Goal: Navigation & Orientation: Find specific page/section

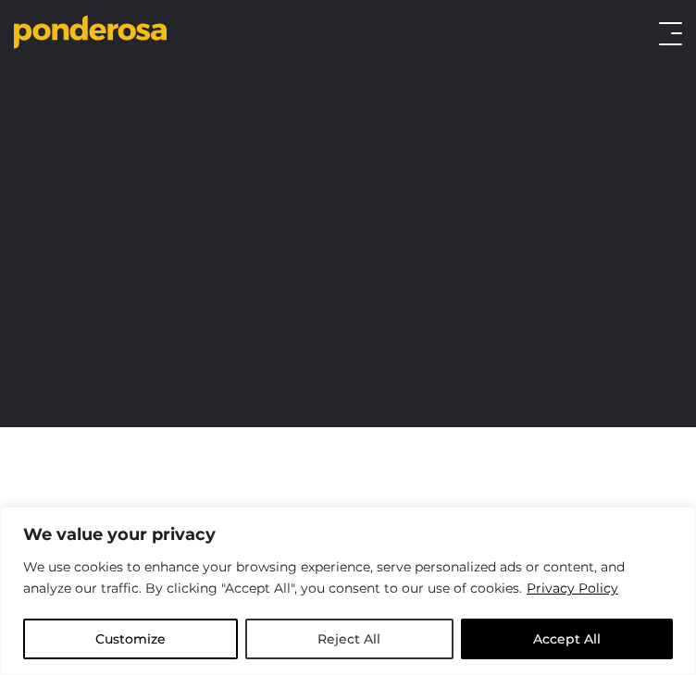
click at [331, 637] on button "Reject All" at bounding box center [348, 639] width 207 height 41
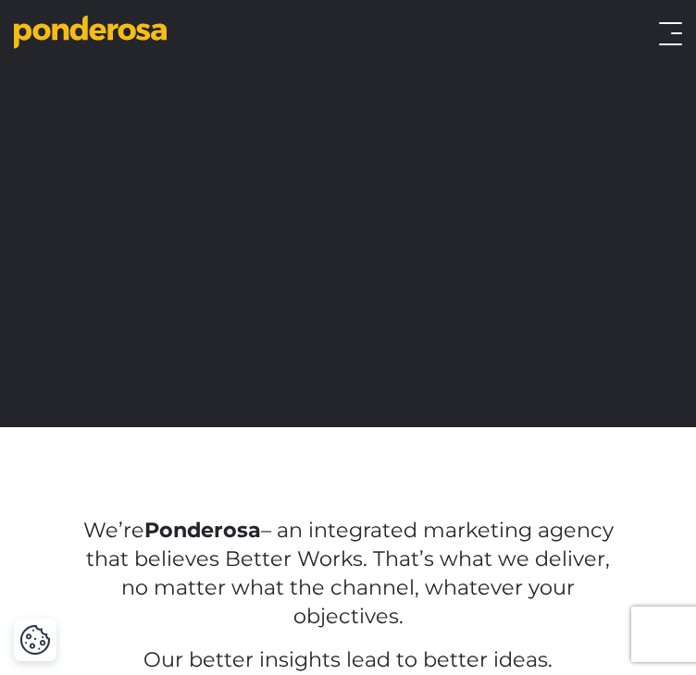
click at [666, 31] on button "Toggle menu" at bounding box center [670, 33] width 23 height 23
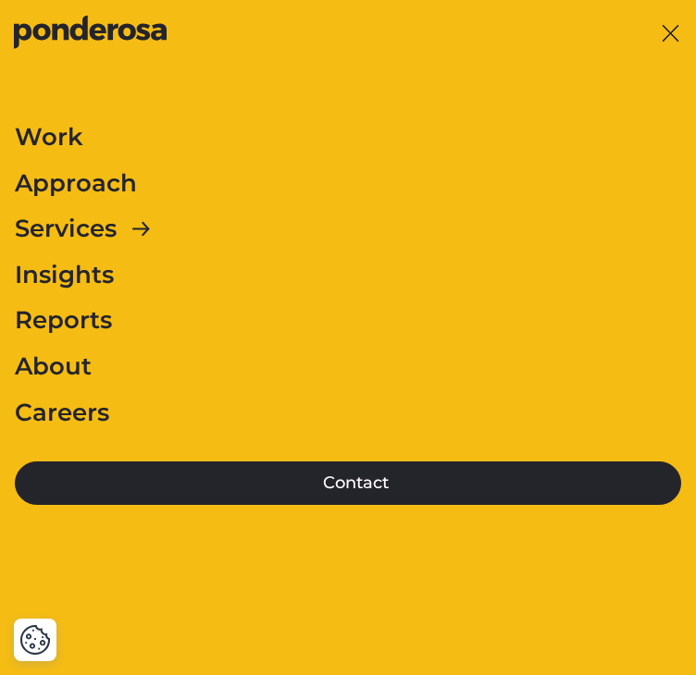
click at [674, 31] on button "Toggle menu" at bounding box center [670, 33] width 23 height 23
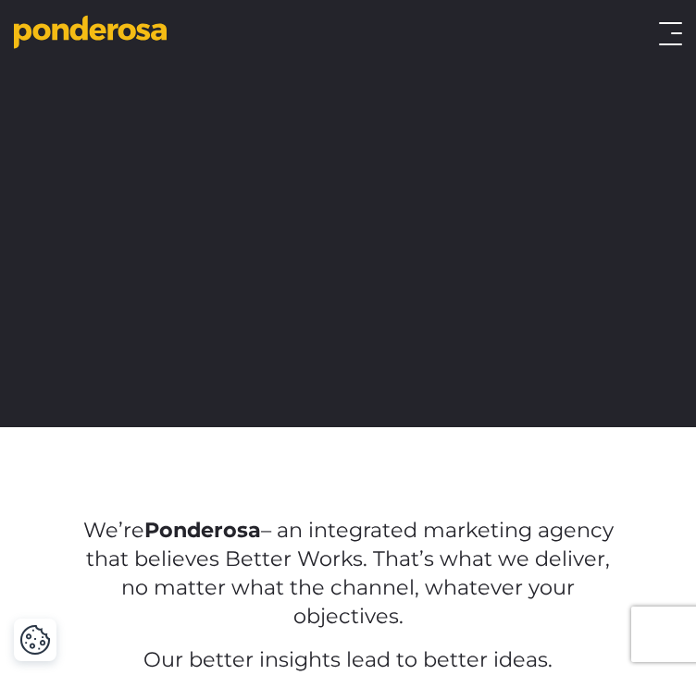
click at [664, 35] on button "Toggle menu" at bounding box center [670, 33] width 23 height 23
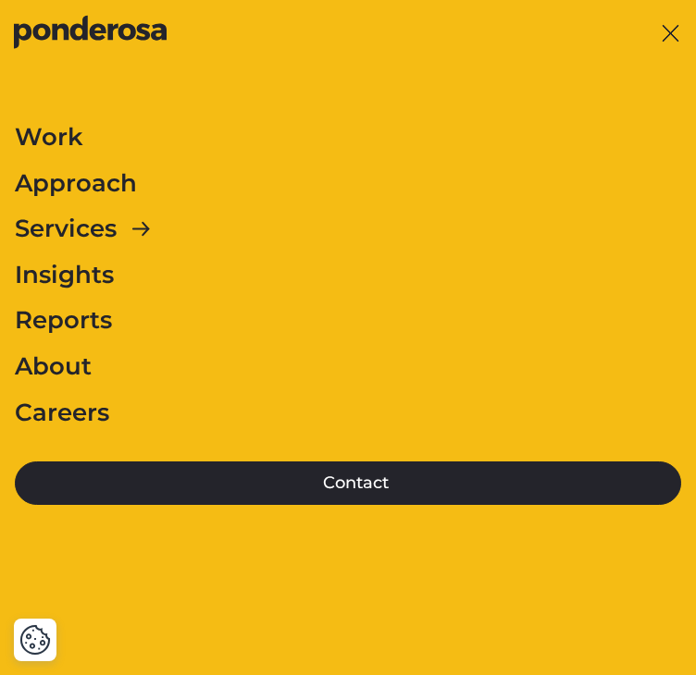
click at [39, 364] on link "About" at bounding box center [53, 367] width 77 height 39
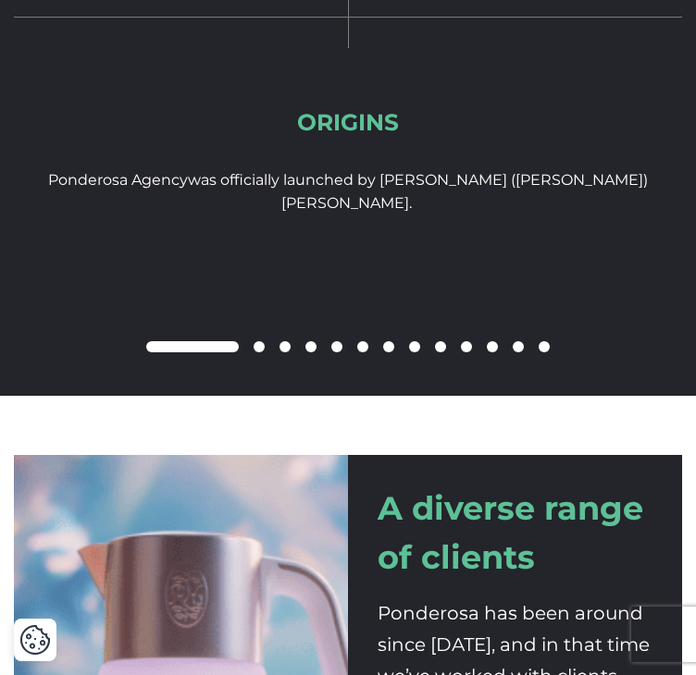
scroll to position [2479, 0]
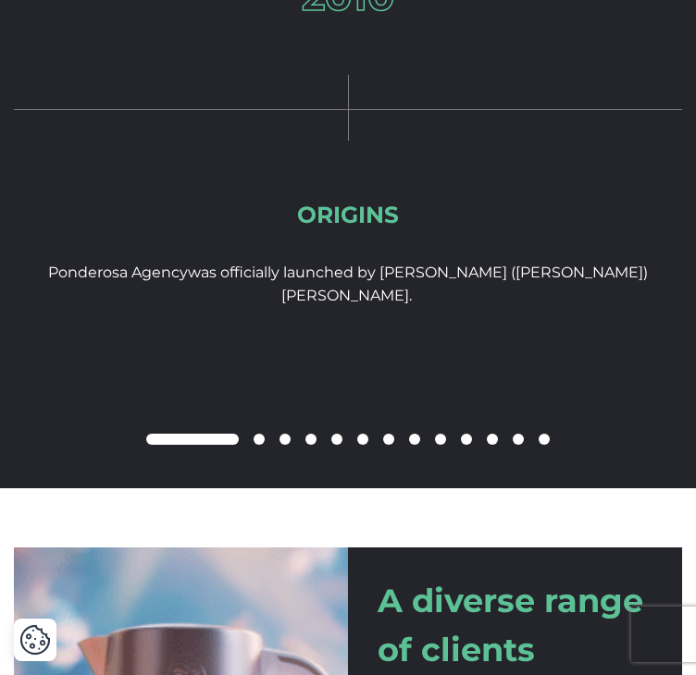
click at [256, 434] on span at bounding box center [258, 439] width 11 height 11
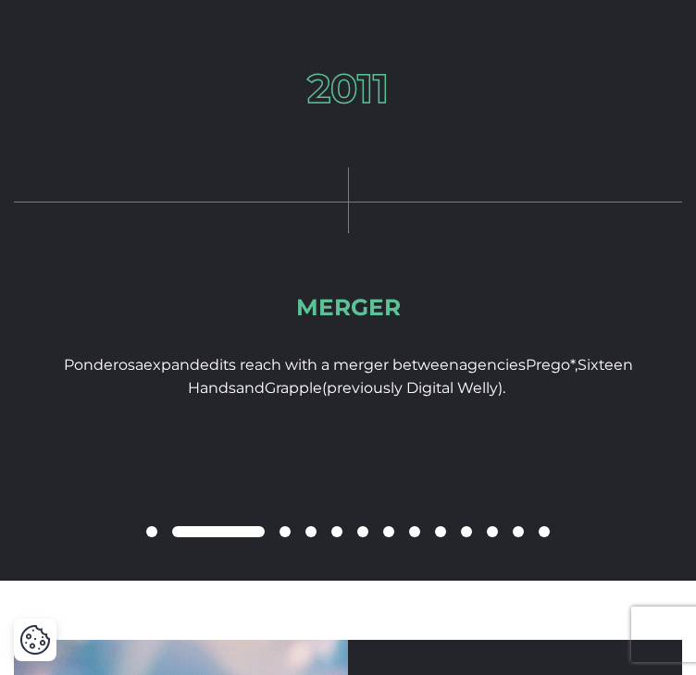
scroll to position [2294, 0]
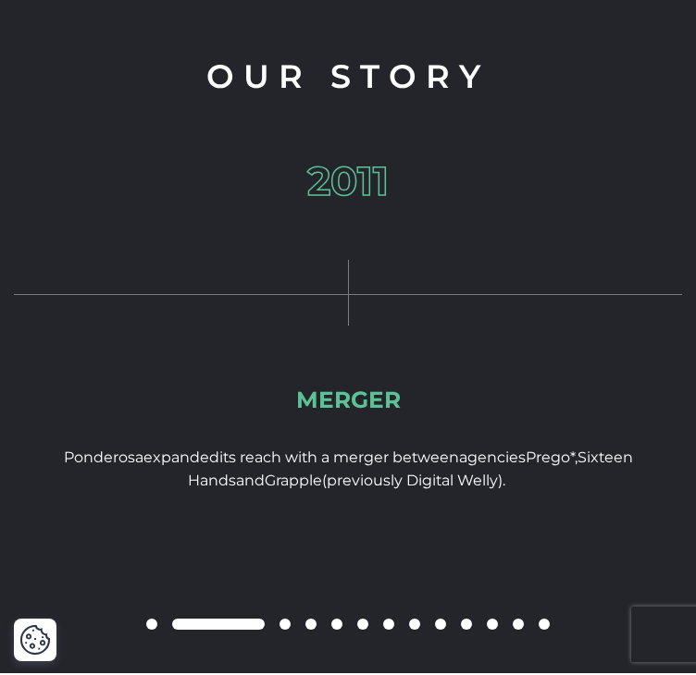
drag, startPoint x: 258, startPoint y: 563, endPoint x: 282, endPoint y: 562, distance: 24.1
click at [282, 614] on div at bounding box center [348, 625] width 668 height 22
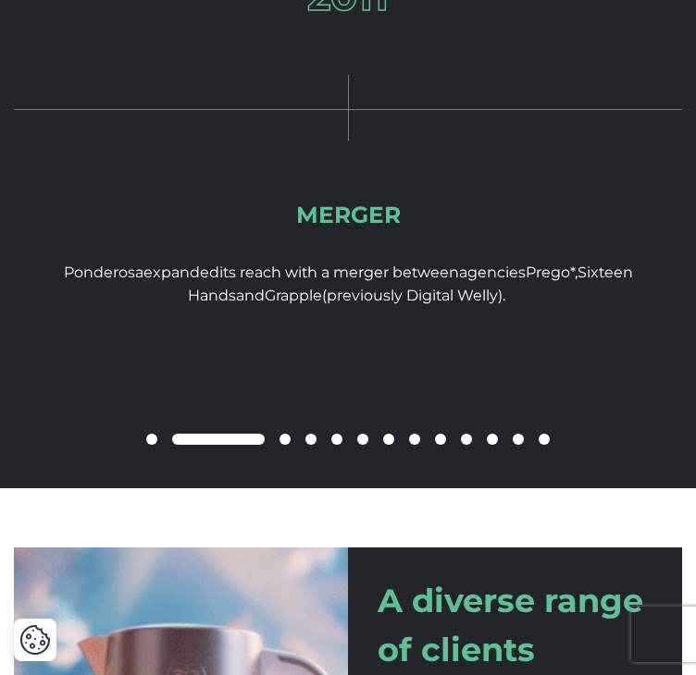
scroll to position [2387, 0]
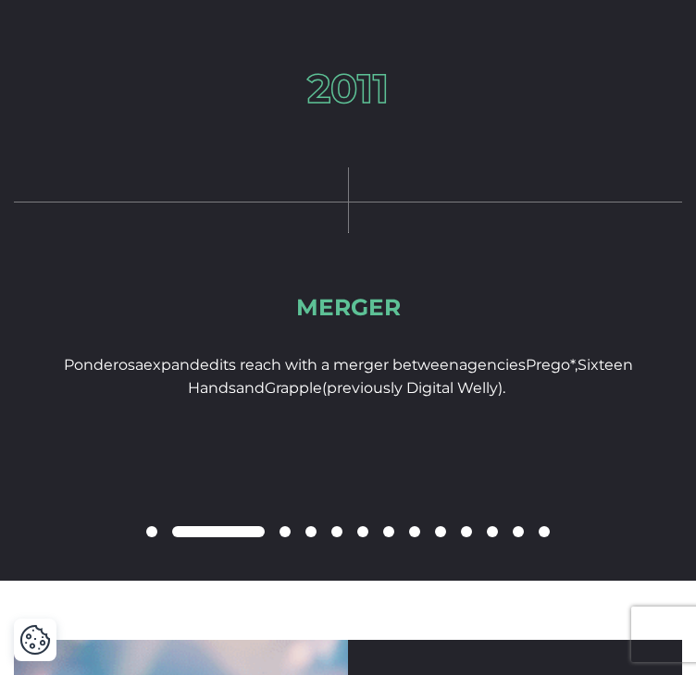
click at [285, 526] on span at bounding box center [284, 531] width 11 height 11
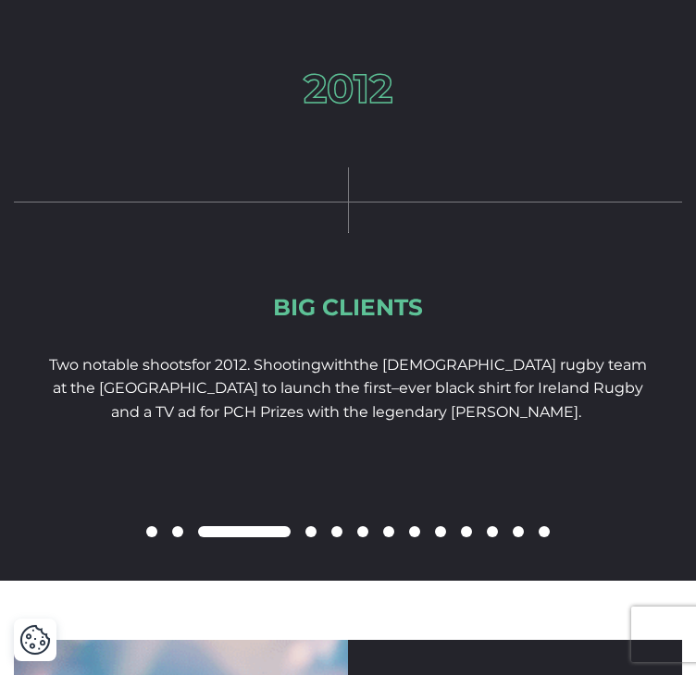
click at [312, 526] on span at bounding box center [310, 531] width 11 height 11
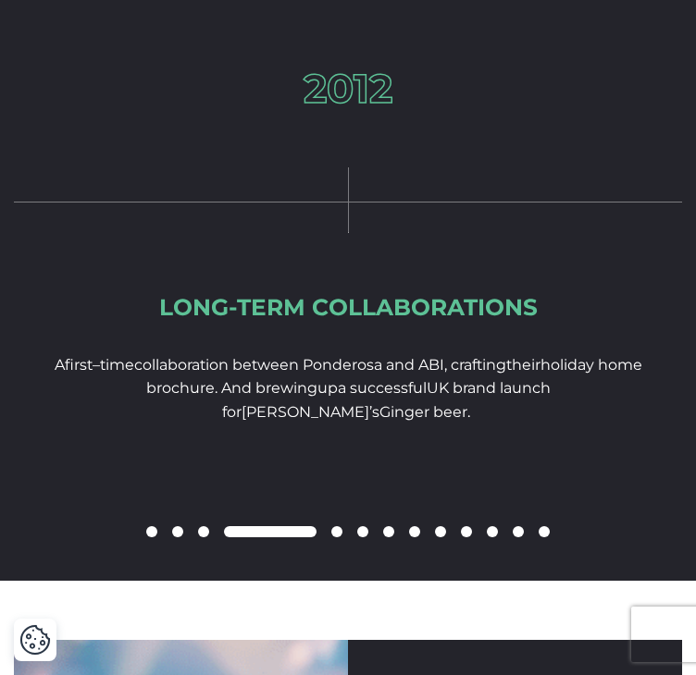
click at [336, 526] on span at bounding box center [336, 531] width 11 height 11
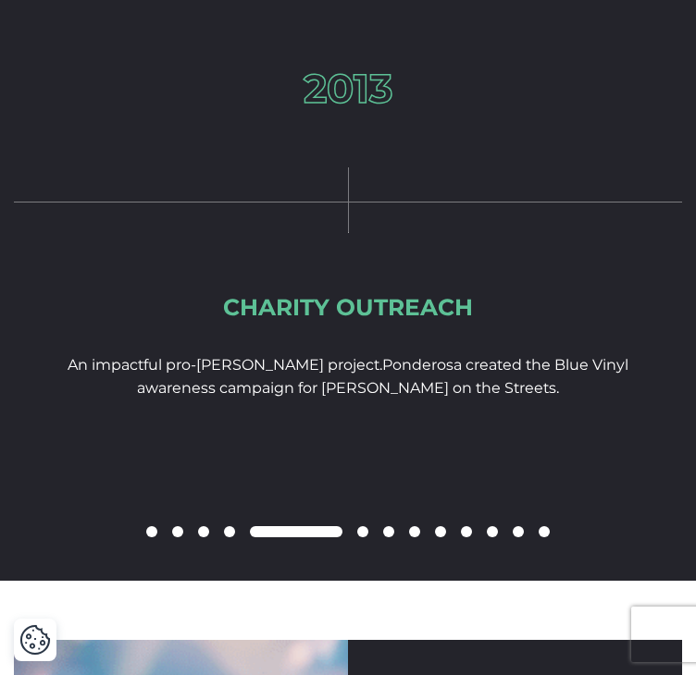
click at [360, 526] on span at bounding box center [362, 531] width 11 height 11
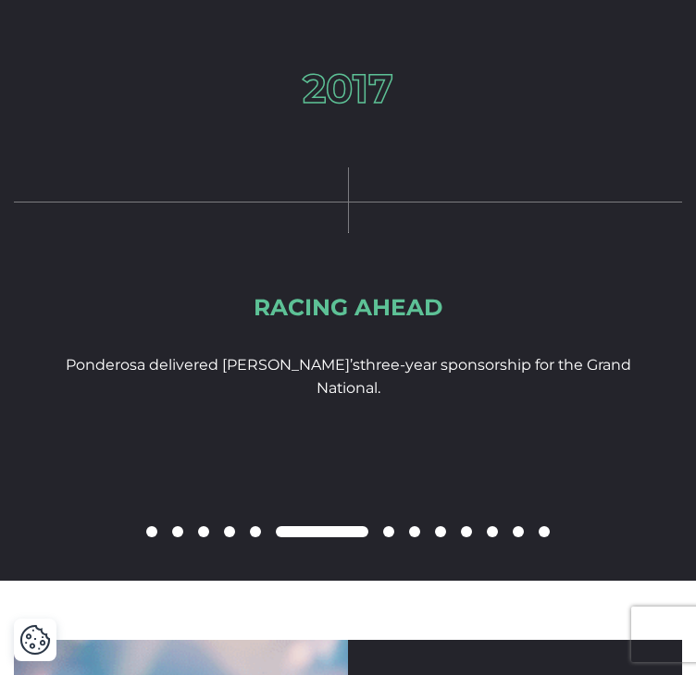
click at [386, 526] on span at bounding box center [388, 531] width 11 height 11
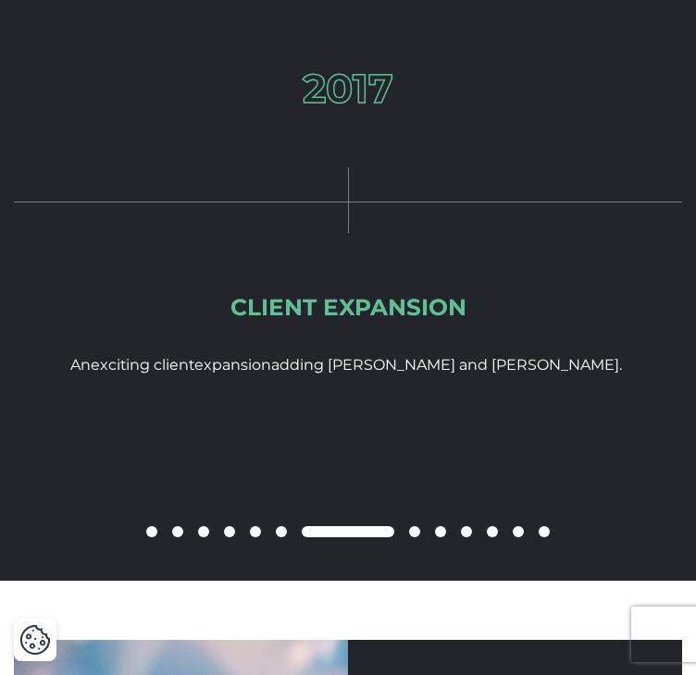
click at [414, 526] on span at bounding box center [414, 531] width 11 height 11
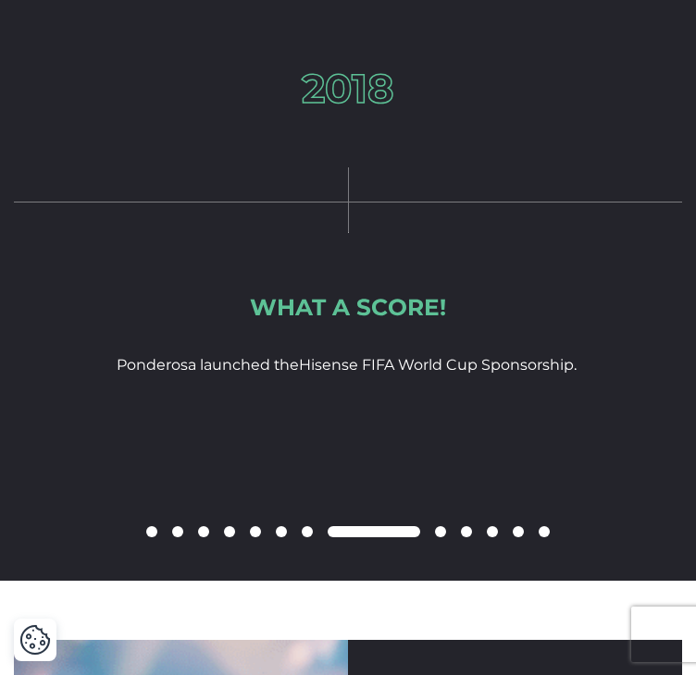
click at [441, 526] on span at bounding box center [440, 531] width 11 height 11
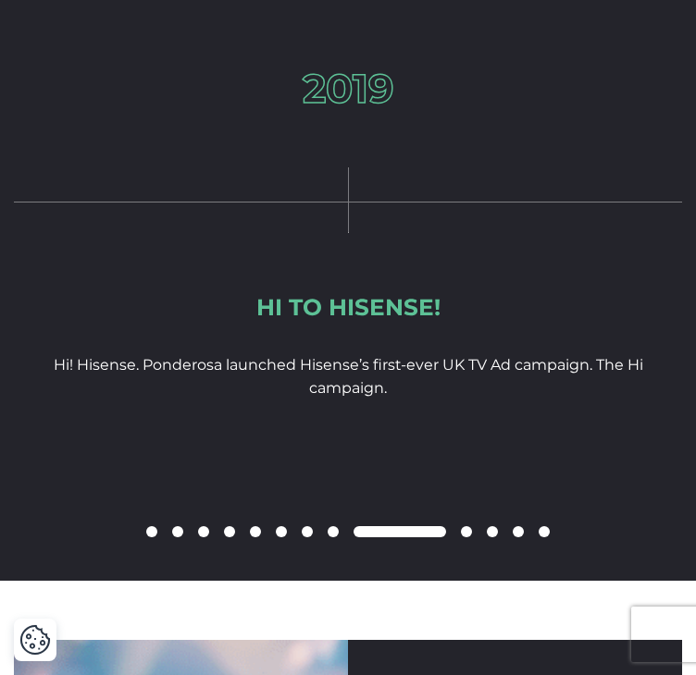
click at [467, 526] on span at bounding box center [466, 531] width 11 height 11
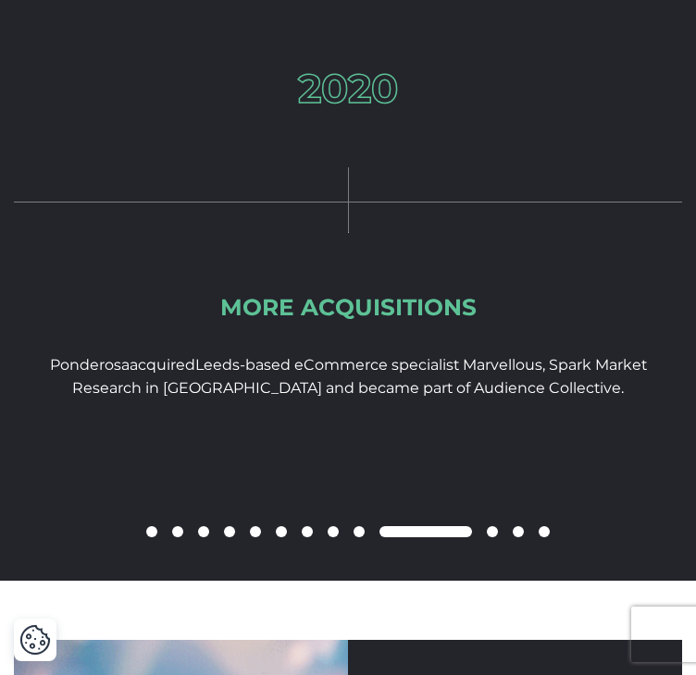
click at [492, 526] on span at bounding box center [492, 531] width 11 height 11
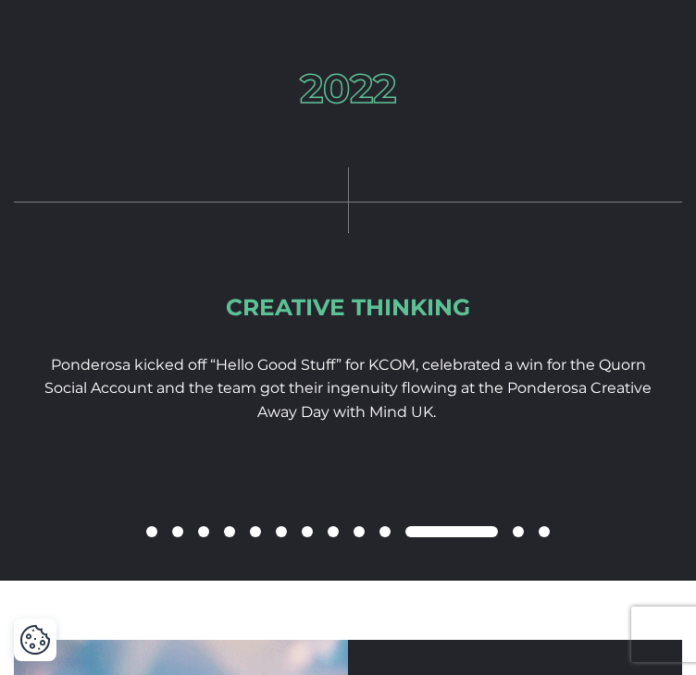
click at [516, 526] on span at bounding box center [518, 531] width 11 height 11
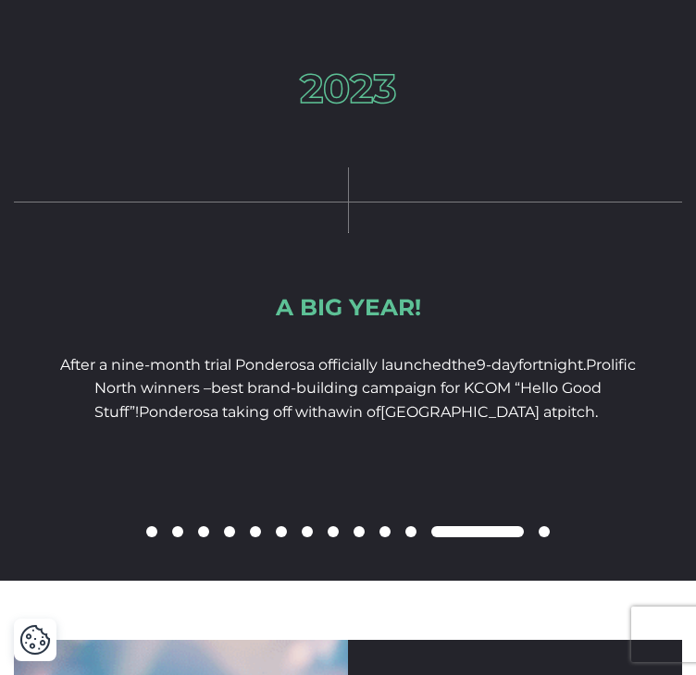
click at [541, 526] on span at bounding box center [543, 531] width 11 height 11
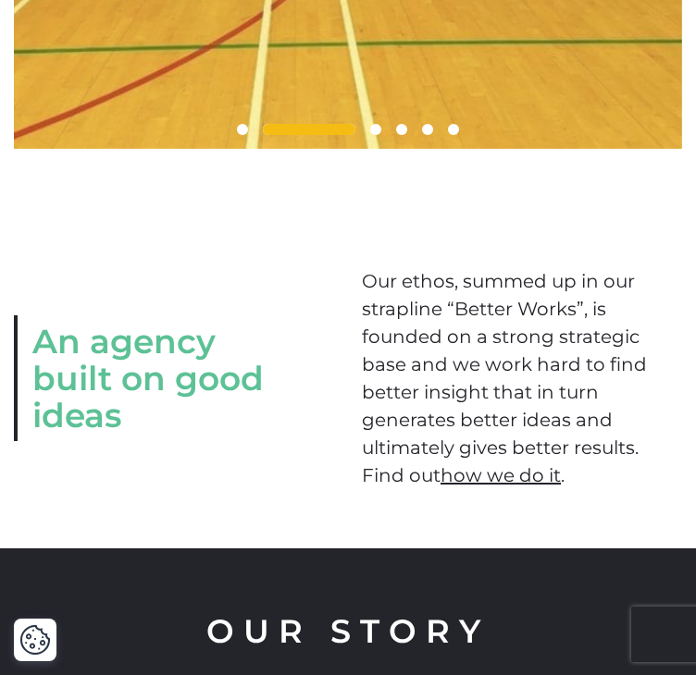
scroll to position [999, 0]
